Goal: Task Accomplishment & Management: Manage account settings

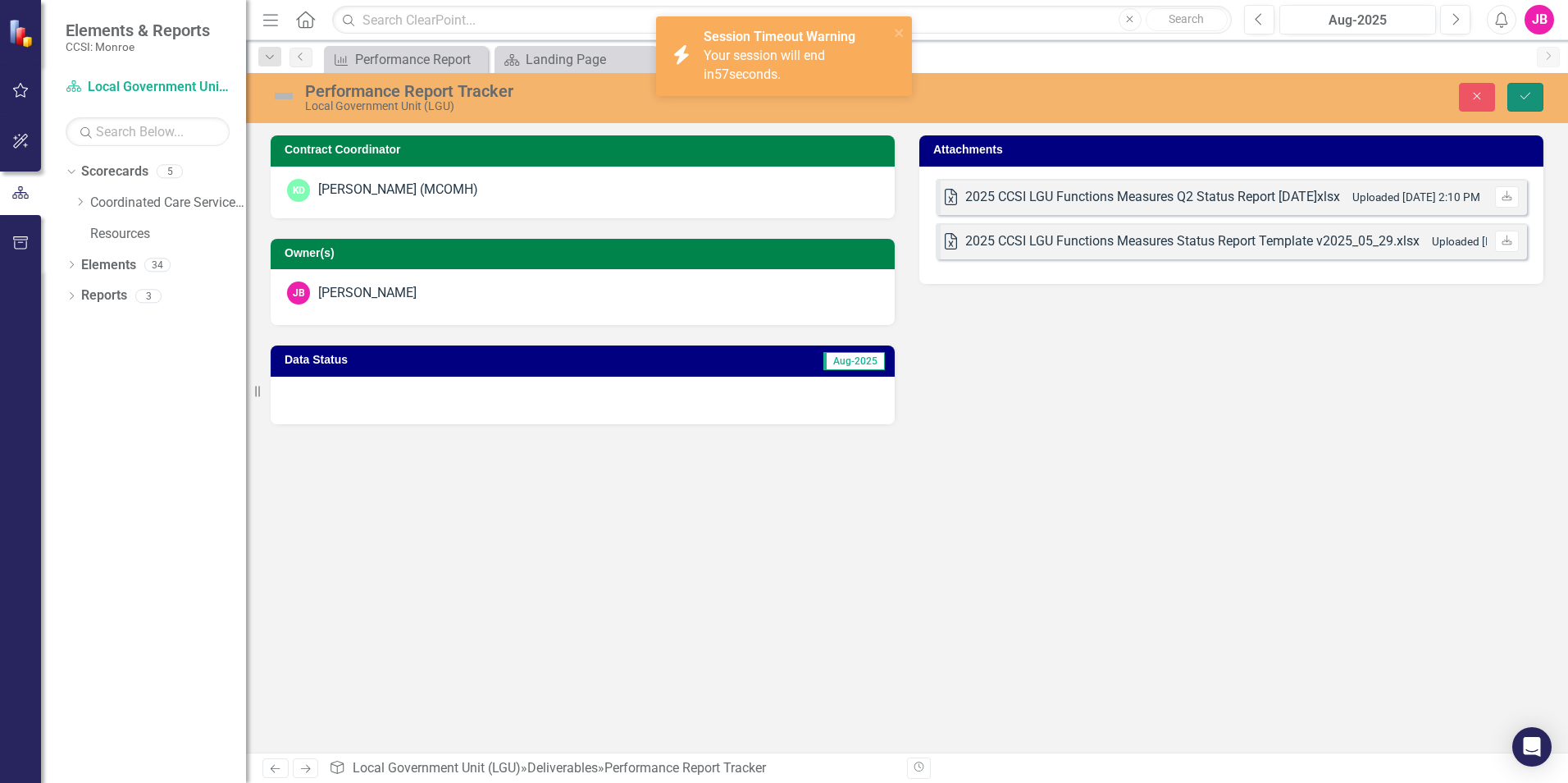
click at [1530, 96] on icon "Save" at bounding box center [1526, 96] width 15 height 11
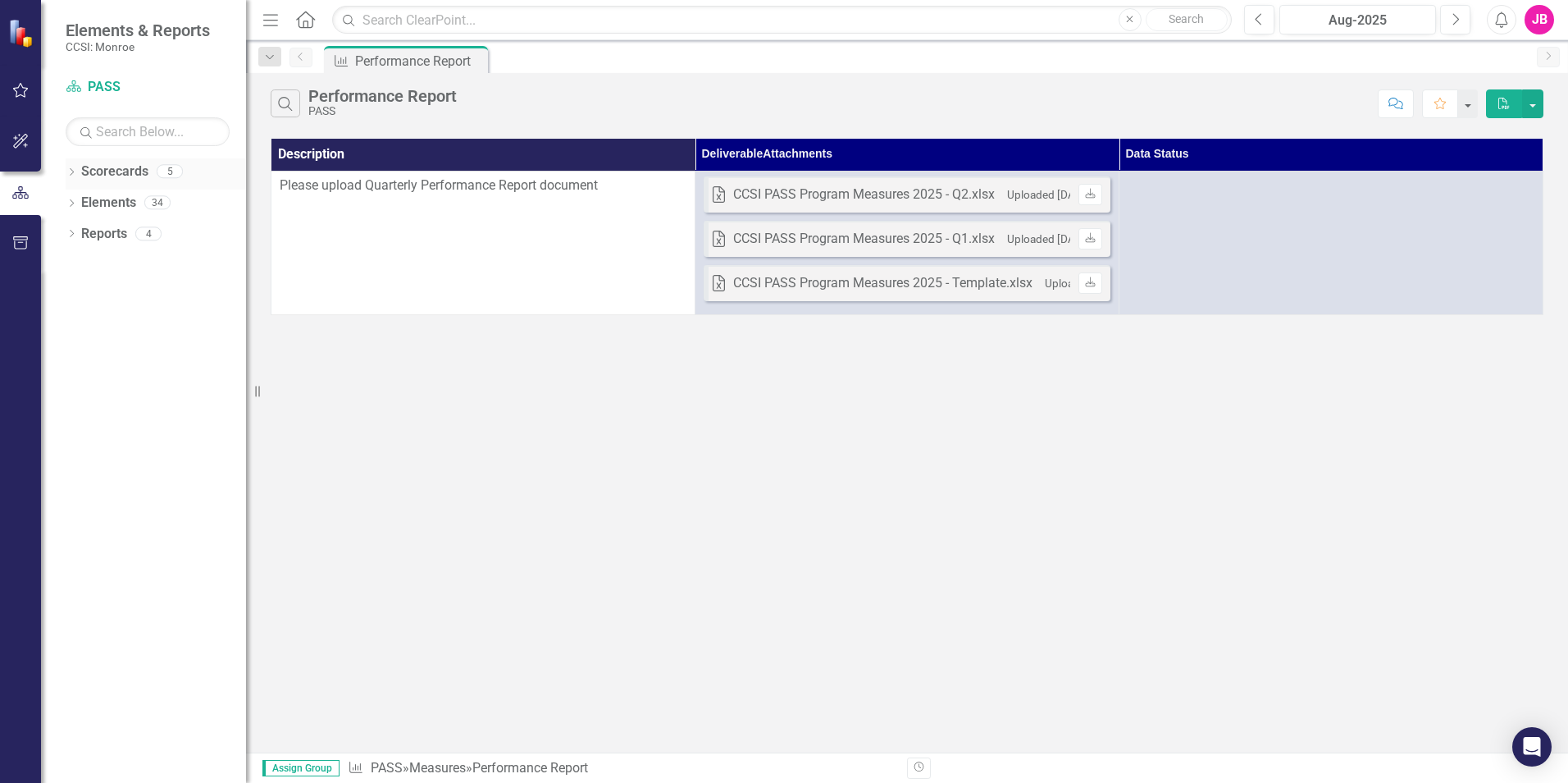
click at [74, 176] on icon "Dropdown" at bounding box center [71, 173] width 11 height 9
click at [116, 199] on link "Coordinated Care Services Inc." at bounding box center [168, 203] width 156 height 18
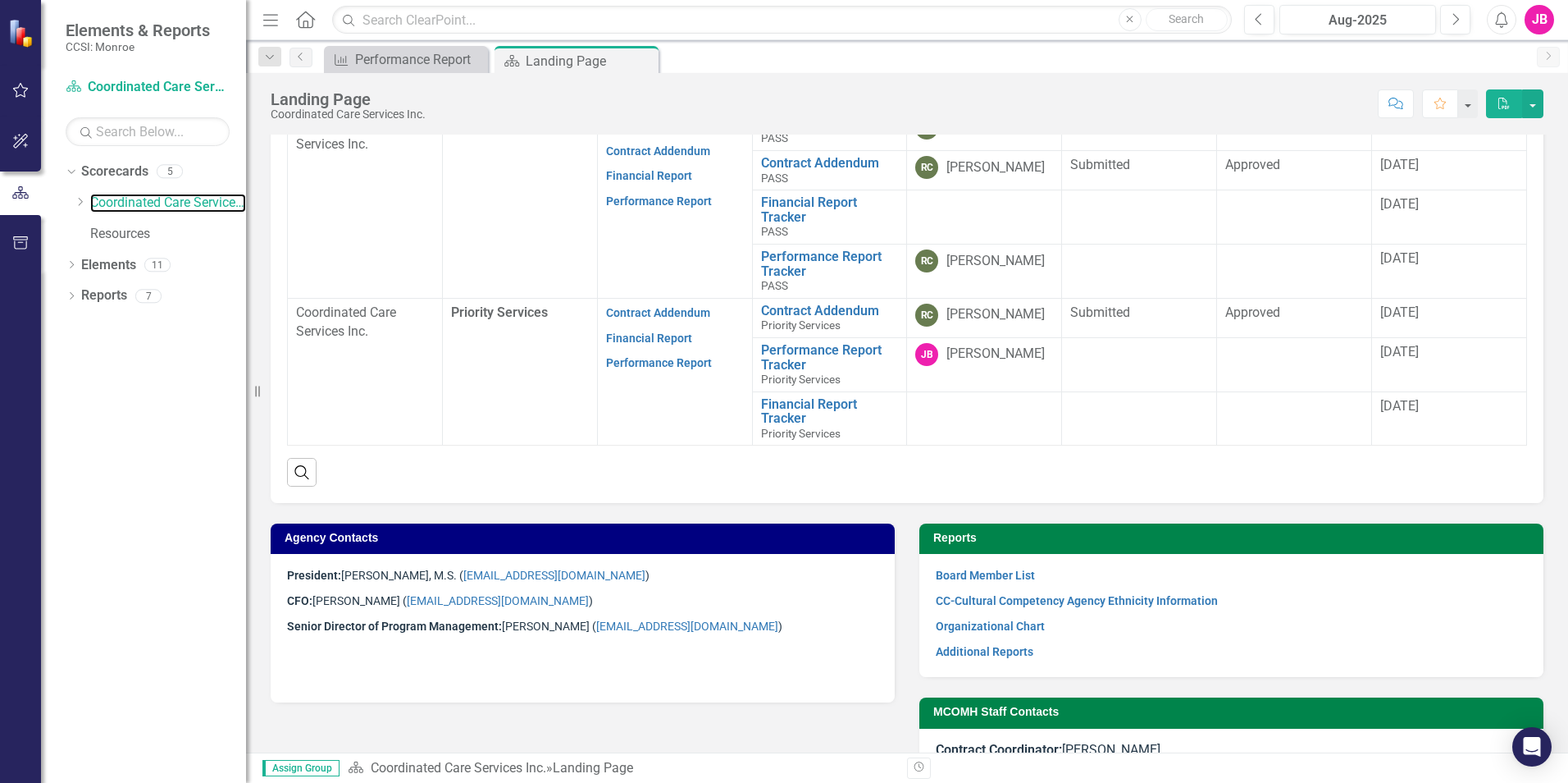
scroll to position [488, 0]
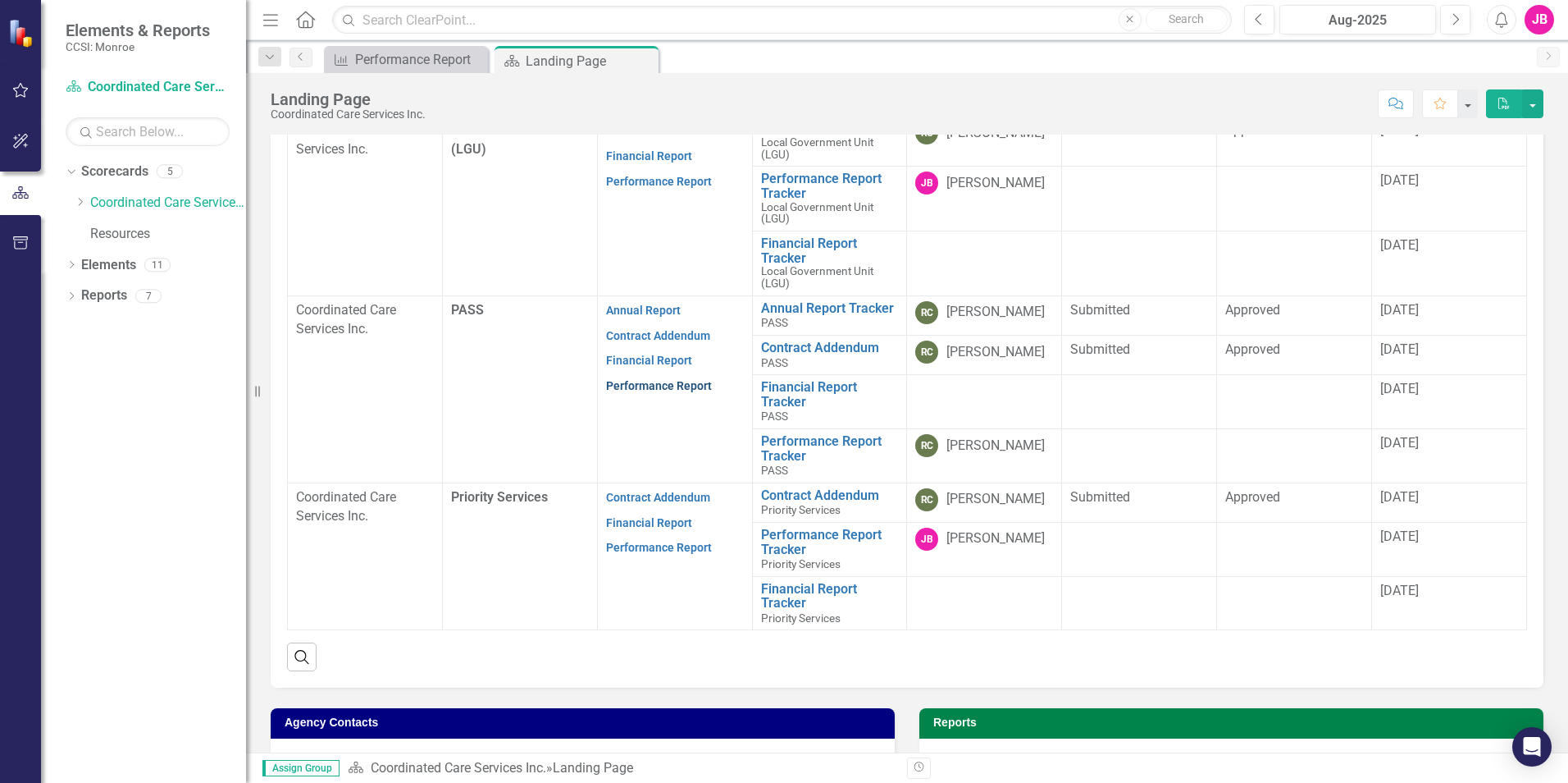
click at [674, 383] on link "Performance Report" at bounding box center [658, 386] width 106 height 13
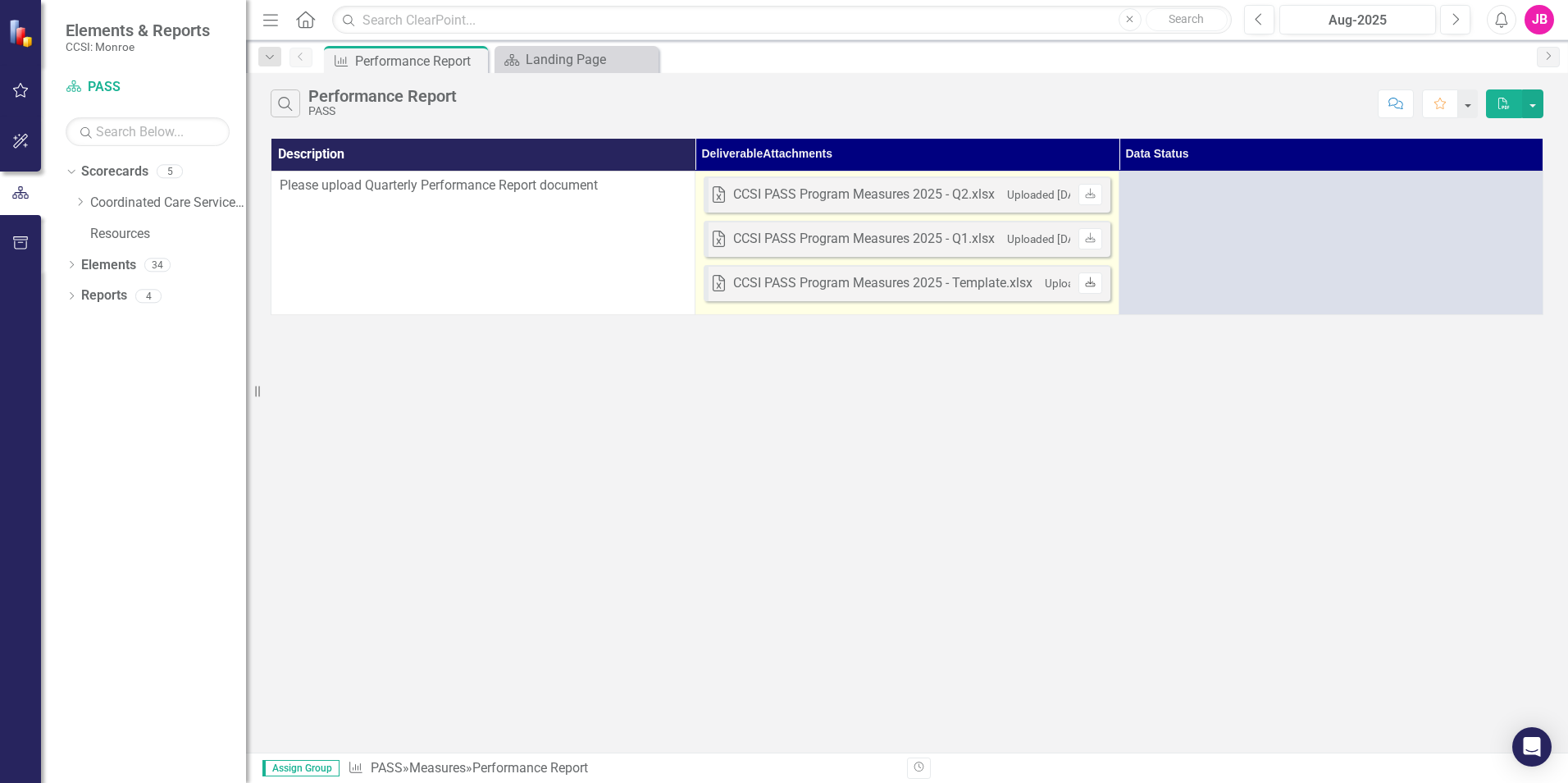
click at [1084, 284] on icon "Download" at bounding box center [1090, 283] width 12 height 10
click at [865, 285] on div "CCSI PASS Program Measures 2025 - Template.xlsx" at bounding box center [882, 283] width 300 height 18
click at [1091, 286] on icon "Download" at bounding box center [1090, 283] width 12 height 10
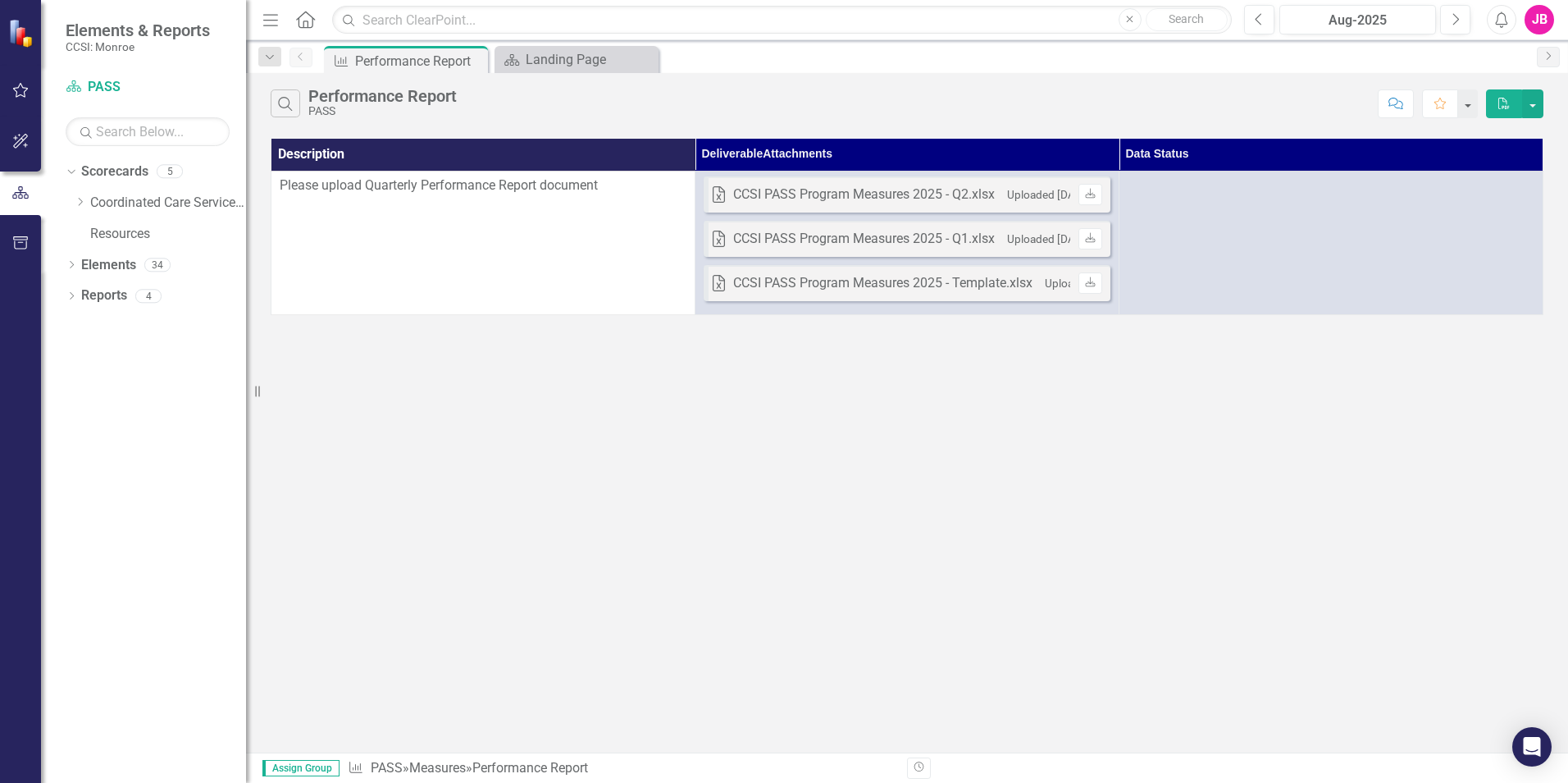
click at [467, 207] on td "Please upload Quarterly Performance Report document" at bounding box center [483, 243] width 424 height 144
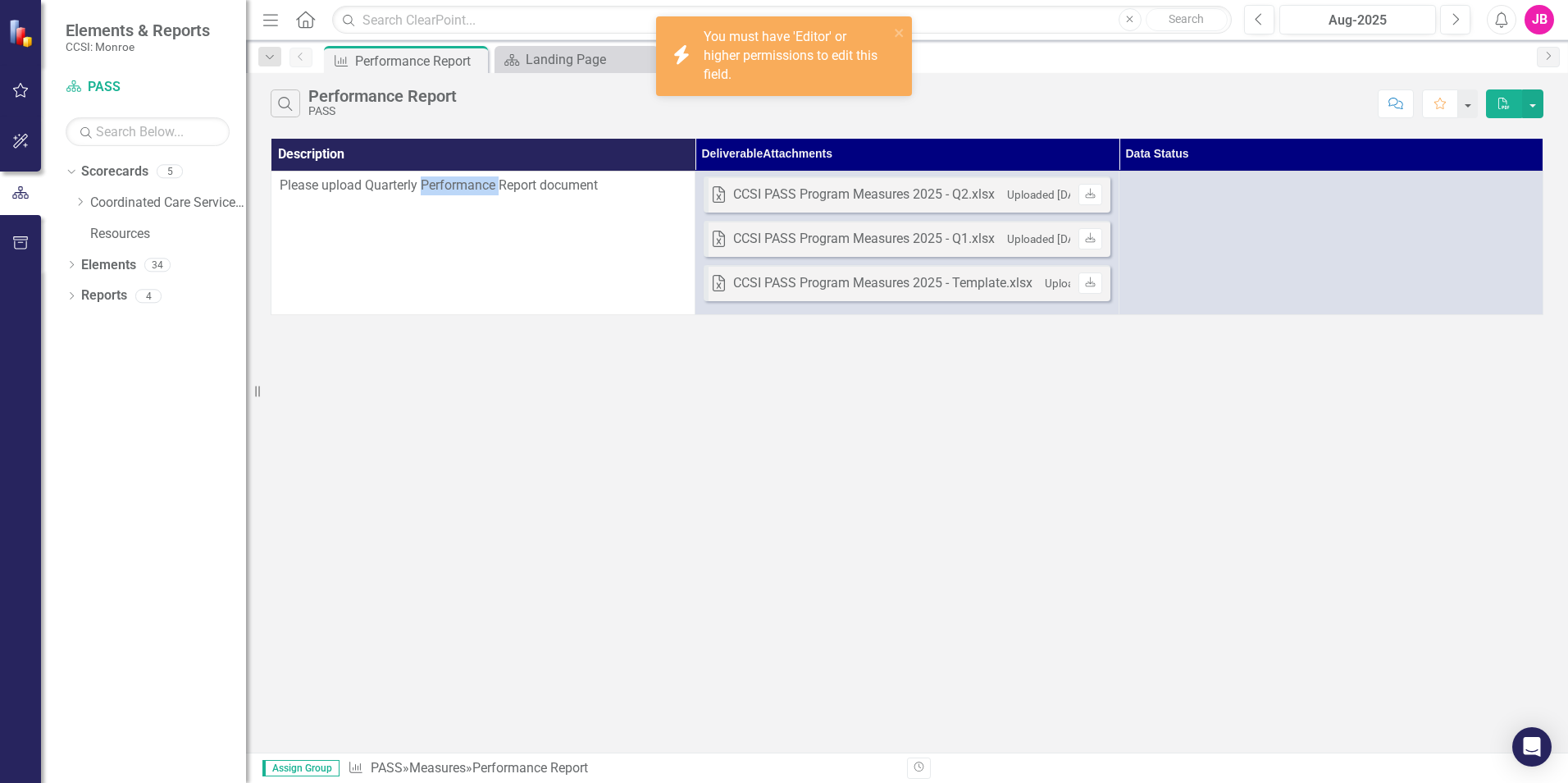
drag, startPoint x: 467, startPoint y: 207, endPoint x: 481, endPoint y: 244, distance: 39.6
click at [481, 244] on td "Please upload Quarterly Performance Report document" at bounding box center [483, 243] width 424 height 144
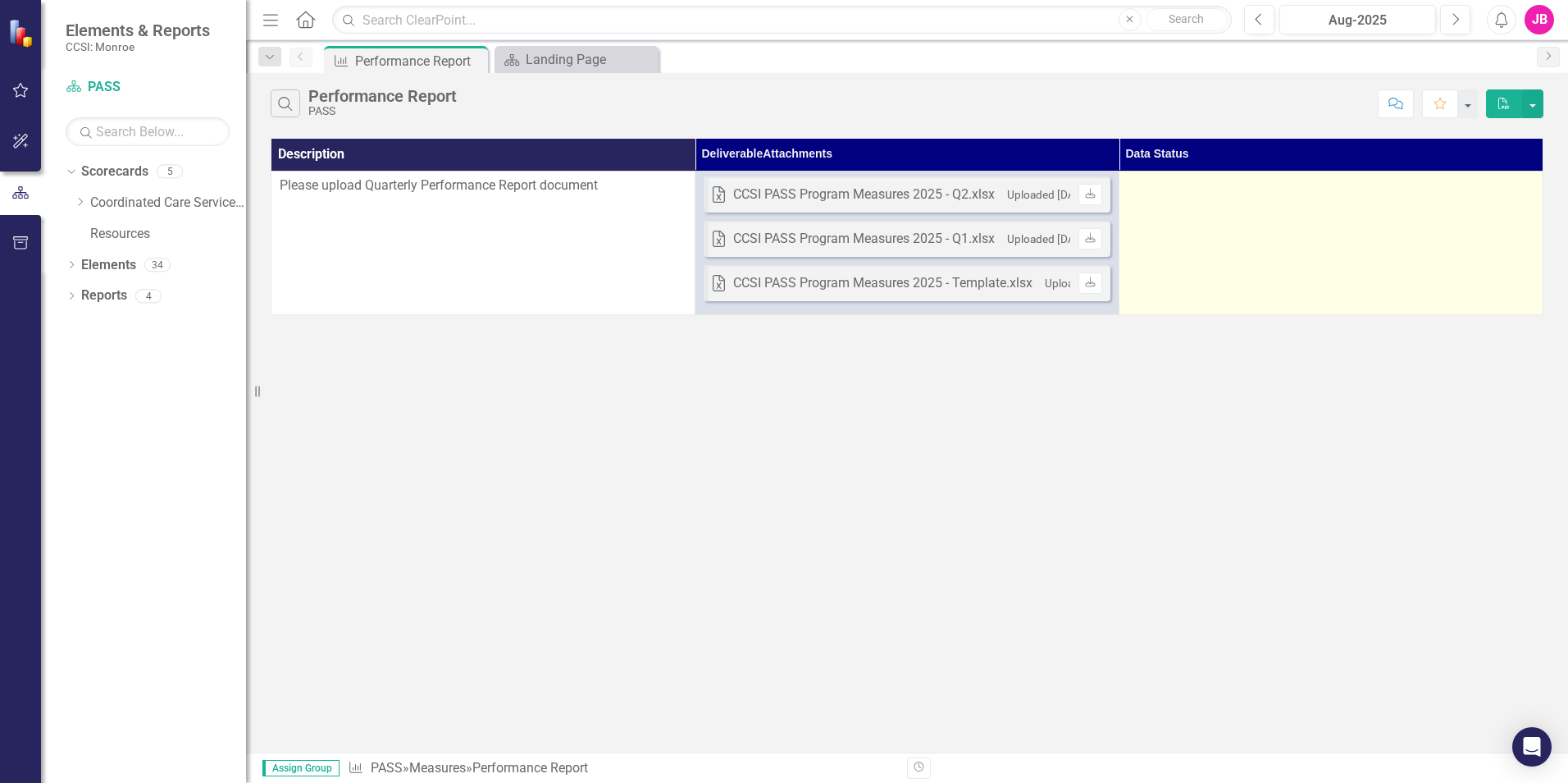
click at [1193, 226] on td at bounding box center [1331, 243] width 424 height 144
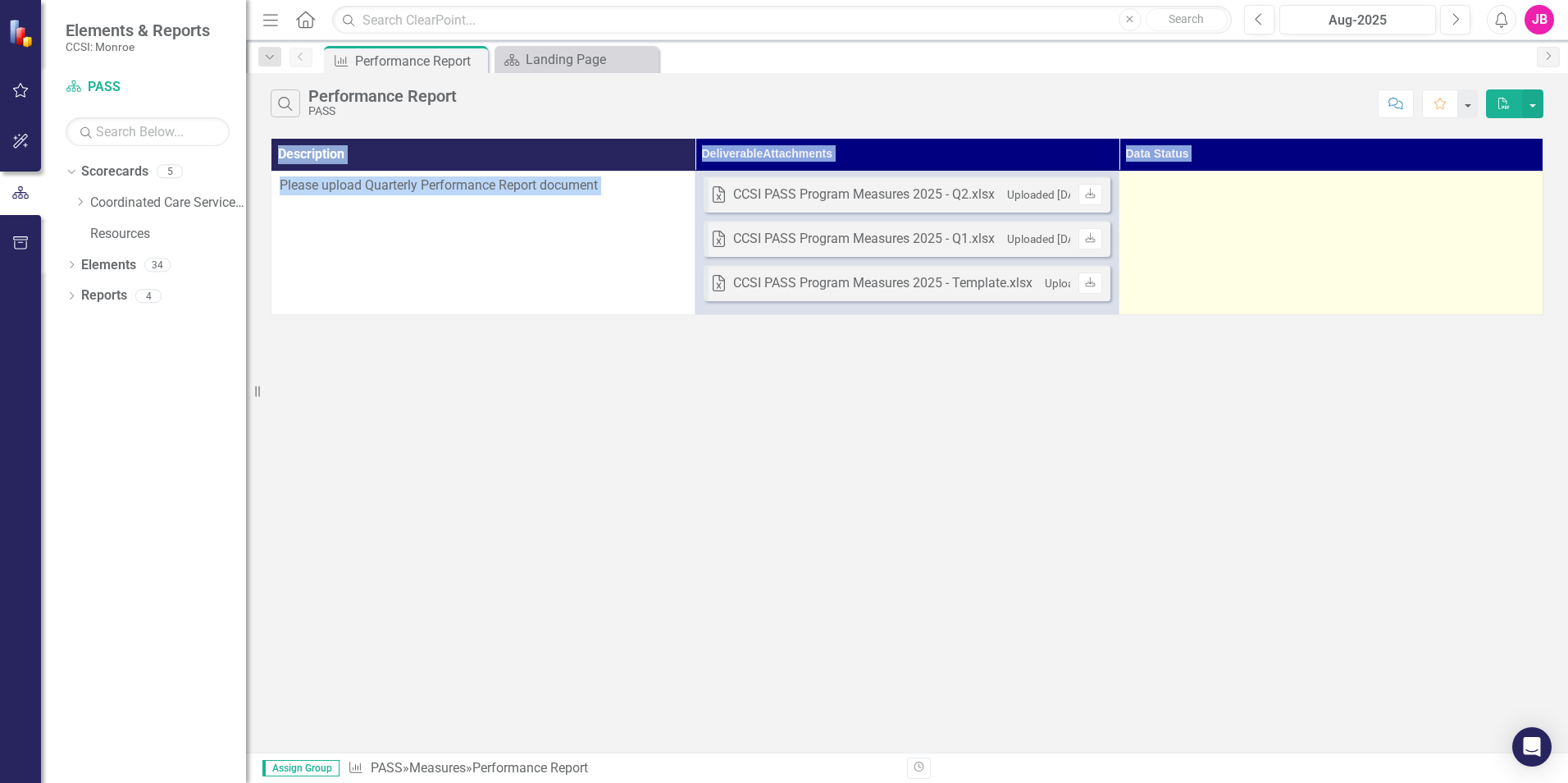
click at [1193, 226] on td at bounding box center [1331, 243] width 424 height 144
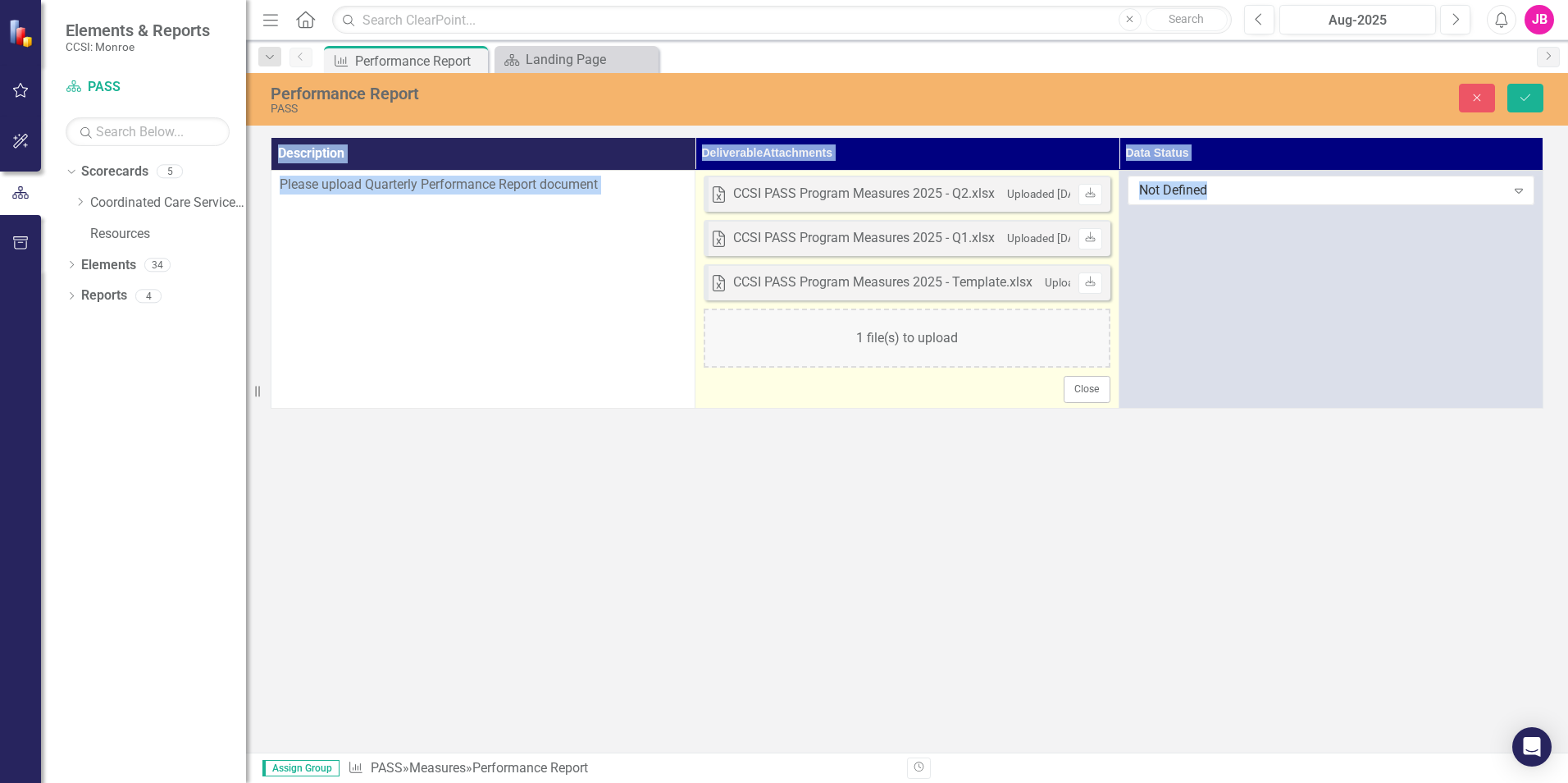
click at [906, 347] on div "1 file(s) to upload" at bounding box center [906, 338] width 407 height 59
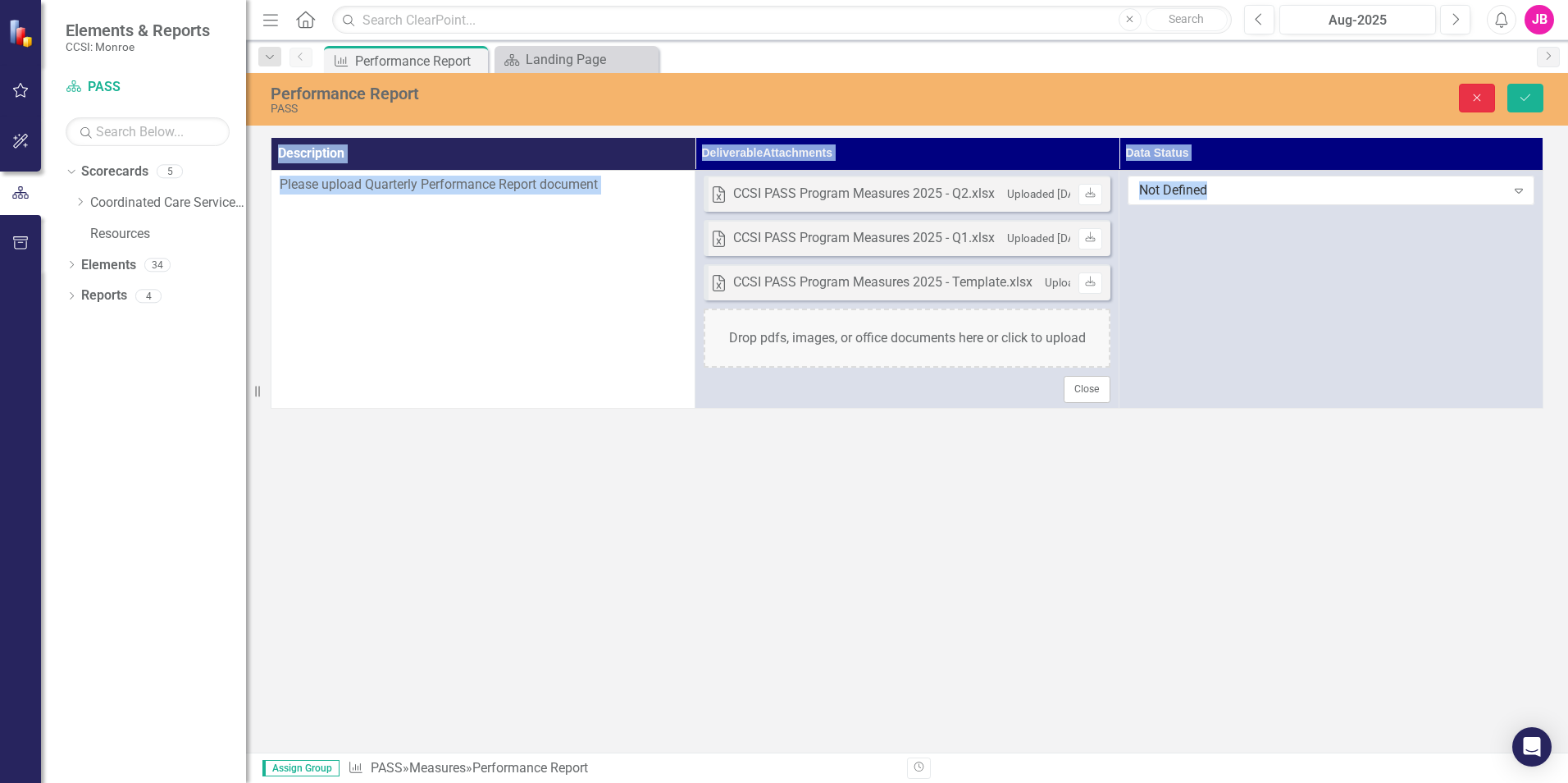
click at [1479, 97] on icon "Close" at bounding box center [1477, 98] width 15 height 11
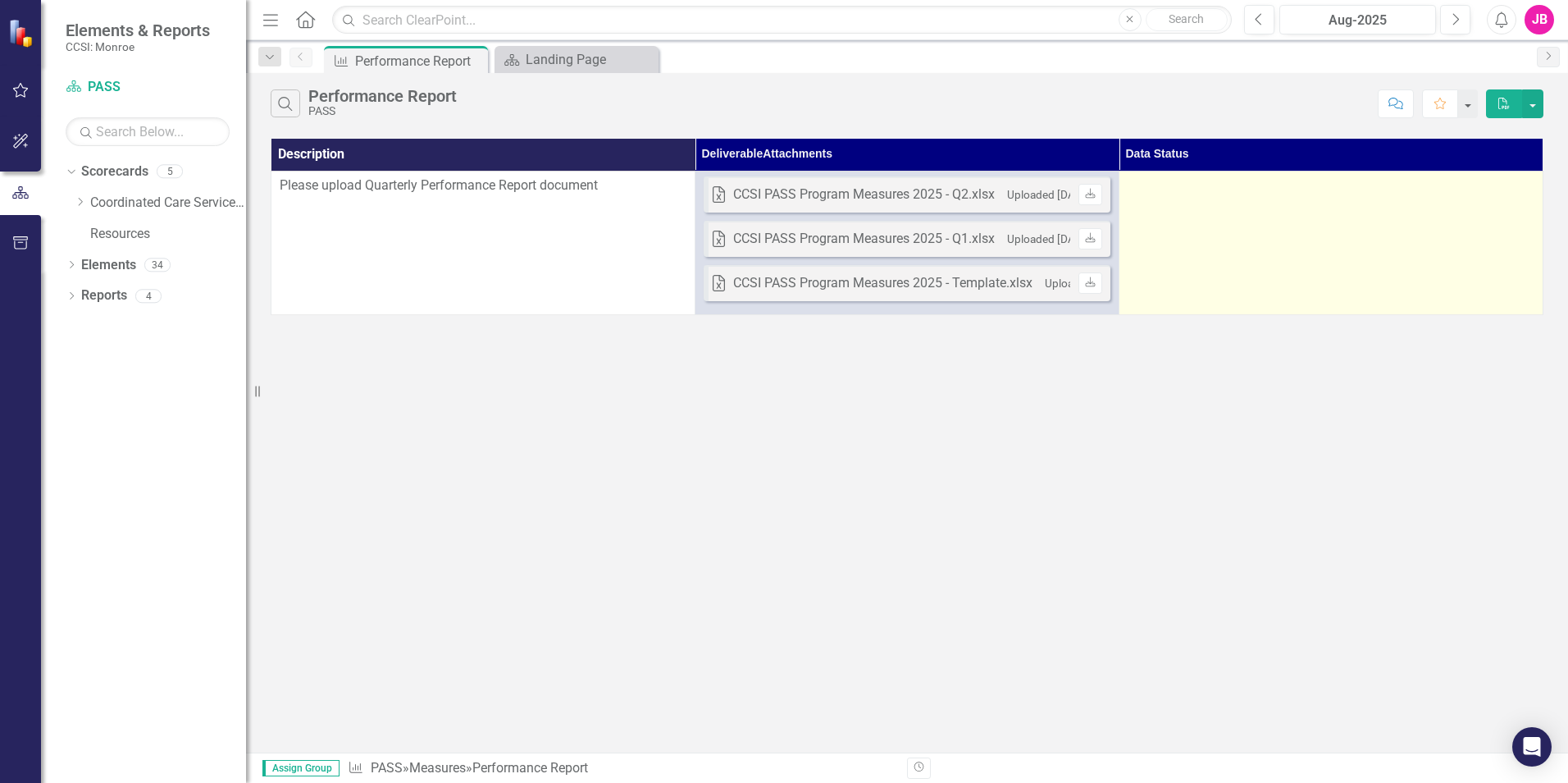
click at [1198, 219] on td at bounding box center [1331, 243] width 424 height 144
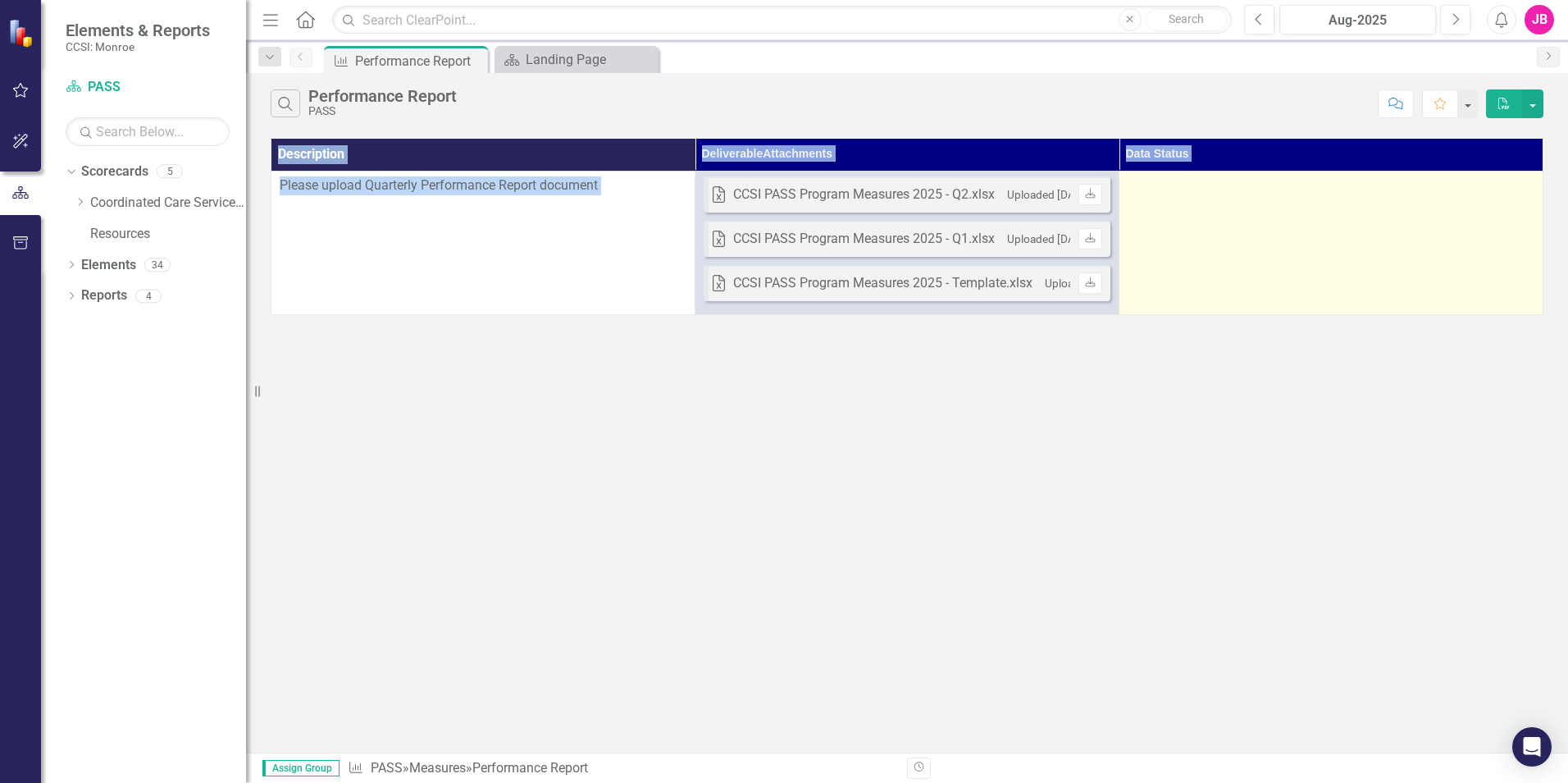
click at [1198, 219] on td at bounding box center [1331, 243] width 424 height 144
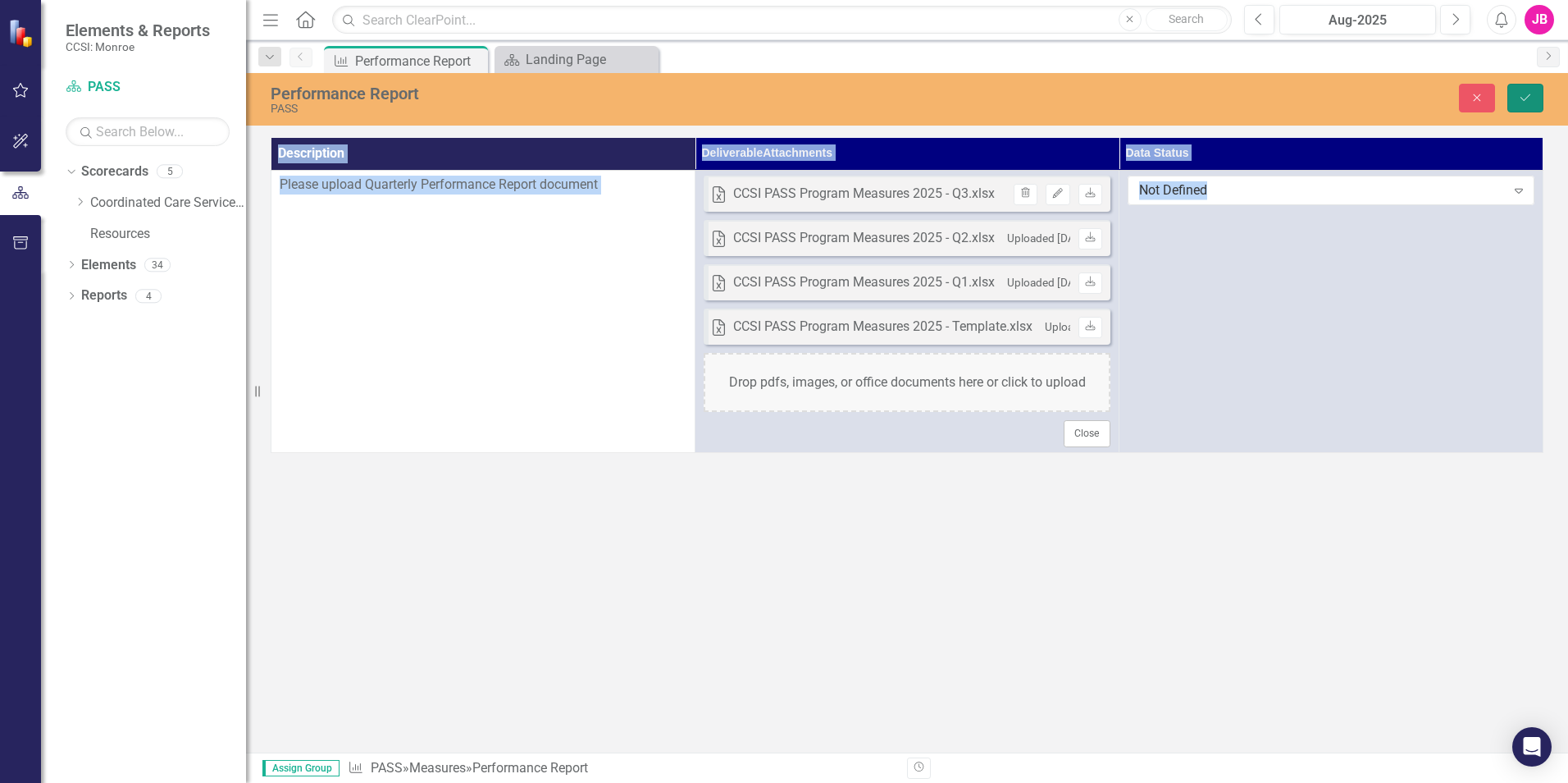
click at [1525, 93] on icon "Save" at bounding box center [1526, 98] width 15 height 11
